Goal: Task Accomplishment & Management: Complete application form

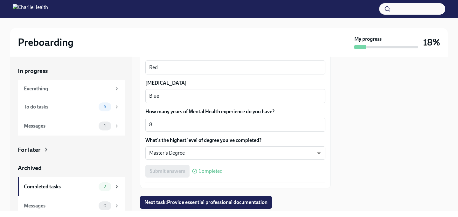
scroll to position [627, 0]
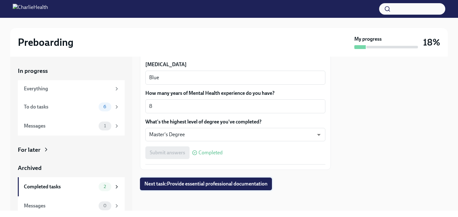
click at [206, 186] on span "Next task : Provide essential professional documentation" at bounding box center [205, 184] width 123 height 6
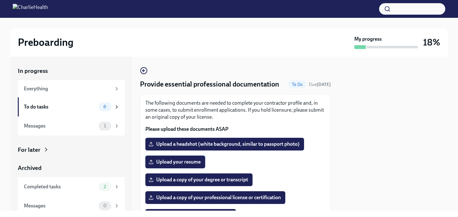
click at [176, 162] on span "Upload your resume" at bounding box center [175, 162] width 51 height 6
click at [0, 0] on input "Upload your resume" at bounding box center [0, 0] width 0 height 0
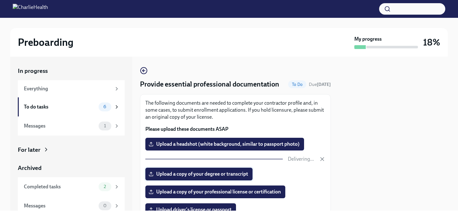
click at [201, 175] on span "Upload a copy of your degree or transcript" at bounding box center [199, 174] width 98 height 6
click at [0, 0] on input "Upload a copy of your degree or transcript" at bounding box center [0, 0] width 0 height 0
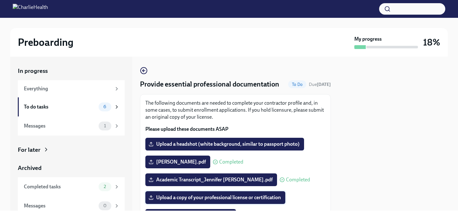
click at [229, 198] on span "Upload a copy of your professional license or certification" at bounding box center [215, 197] width 131 height 6
click at [0, 0] on input "Upload a copy of your professional license or certification" at bounding box center [0, 0] width 0 height 0
click at [239, 200] on span "Upload a copy of your professional license or certification" at bounding box center [215, 197] width 131 height 6
click at [0, 0] on input "Upload a copy of your professional license or certification" at bounding box center [0, 0] width 0 height 0
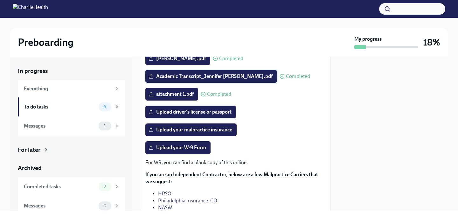
scroll to position [102, 0]
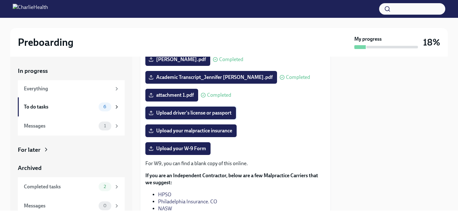
click at [189, 113] on span "Upload driver's license or passport" at bounding box center [191, 113] width 82 height 6
click at [0, 0] on input "Upload driver's license or passport" at bounding box center [0, 0] width 0 height 0
click at [187, 113] on span "Upload driver's license or passport" at bounding box center [191, 113] width 82 height 6
click at [0, 0] on input "Upload driver's license or passport" at bounding box center [0, 0] width 0 height 0
